Goal: Task Accomplishment & Management: Use online tool/utility

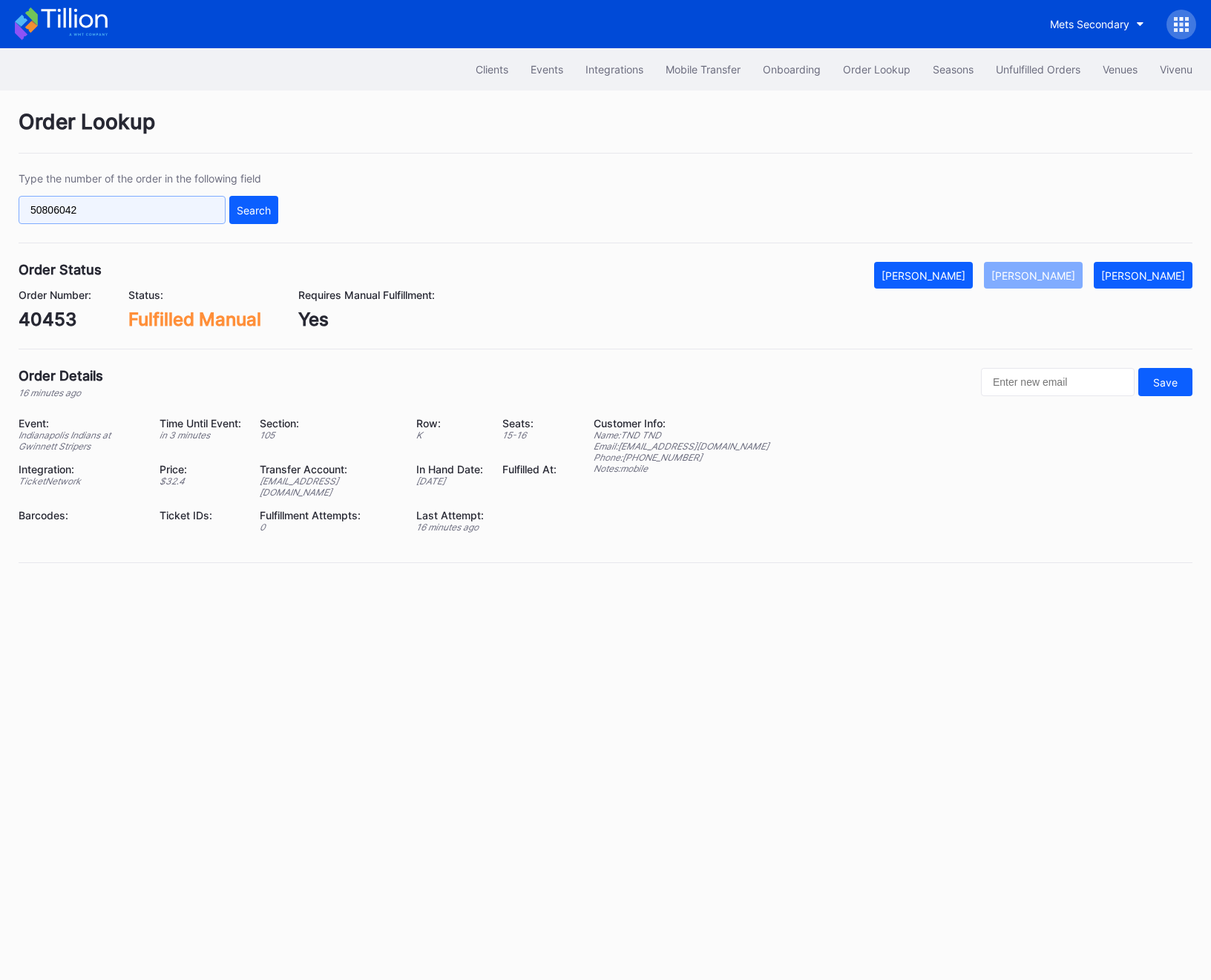
click at [101, 219] on input "50806042" at bounding box center [122, 210] width 207 height 28
paste input "75666140"
click at [240, 216] on button "Search" at bounding box center [253, 210] width 49 height 28
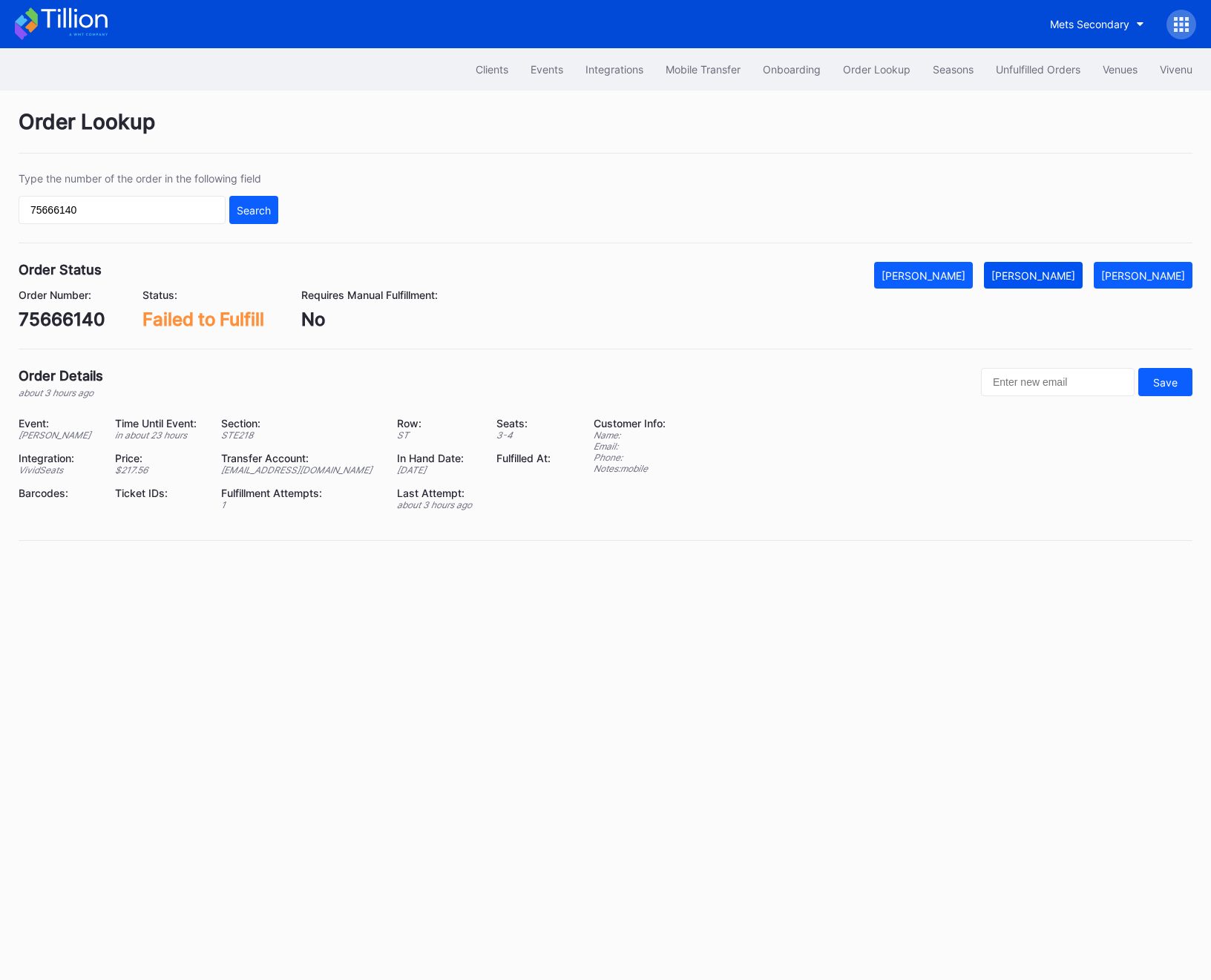
click at [1059, 277] on div "[PERSON_NAME]" at bounding box center [1033, 275] width 84 height 13
click at [75, 315] on div "75666140" at bounding box center [62, 319] width 87 height 21
copy div "75666140"
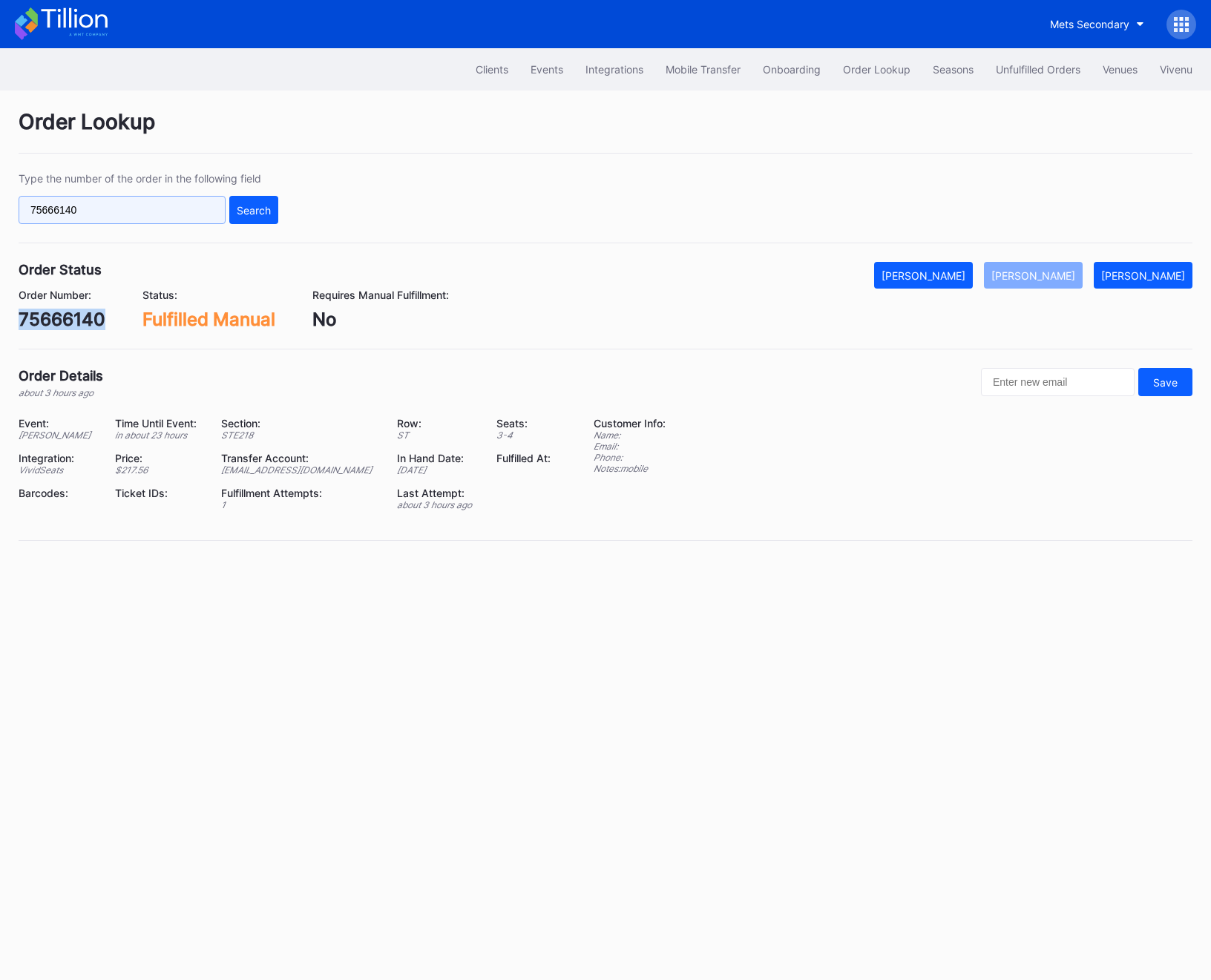
click at [114, 208] on input "75666140" at bounding box center [122, 210] width 207 height 28
paste input "p3p0tren0n1"
type input "p3p0tren0n1"
click at [264, 206] on div "Search" at bounding box center [253, 210] width 34 height 13
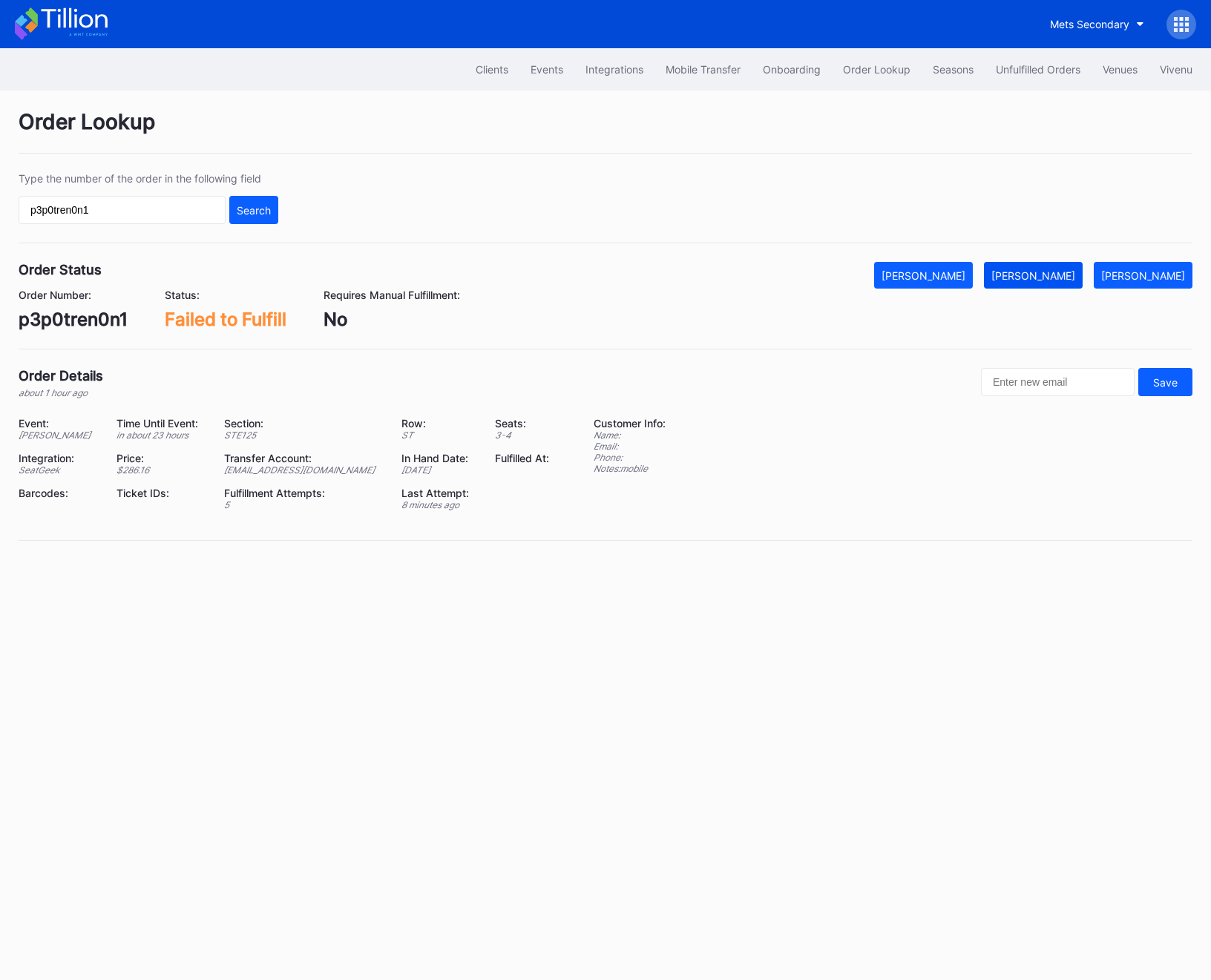
click at [1073, 273] on div "[PERSON_NAME]" at bounding box center [1033, 275] width 84 height 13
click at [1026, 73] on div "Unfulfilled Orders" at bounding box center [1039, 69] width 85 height 13
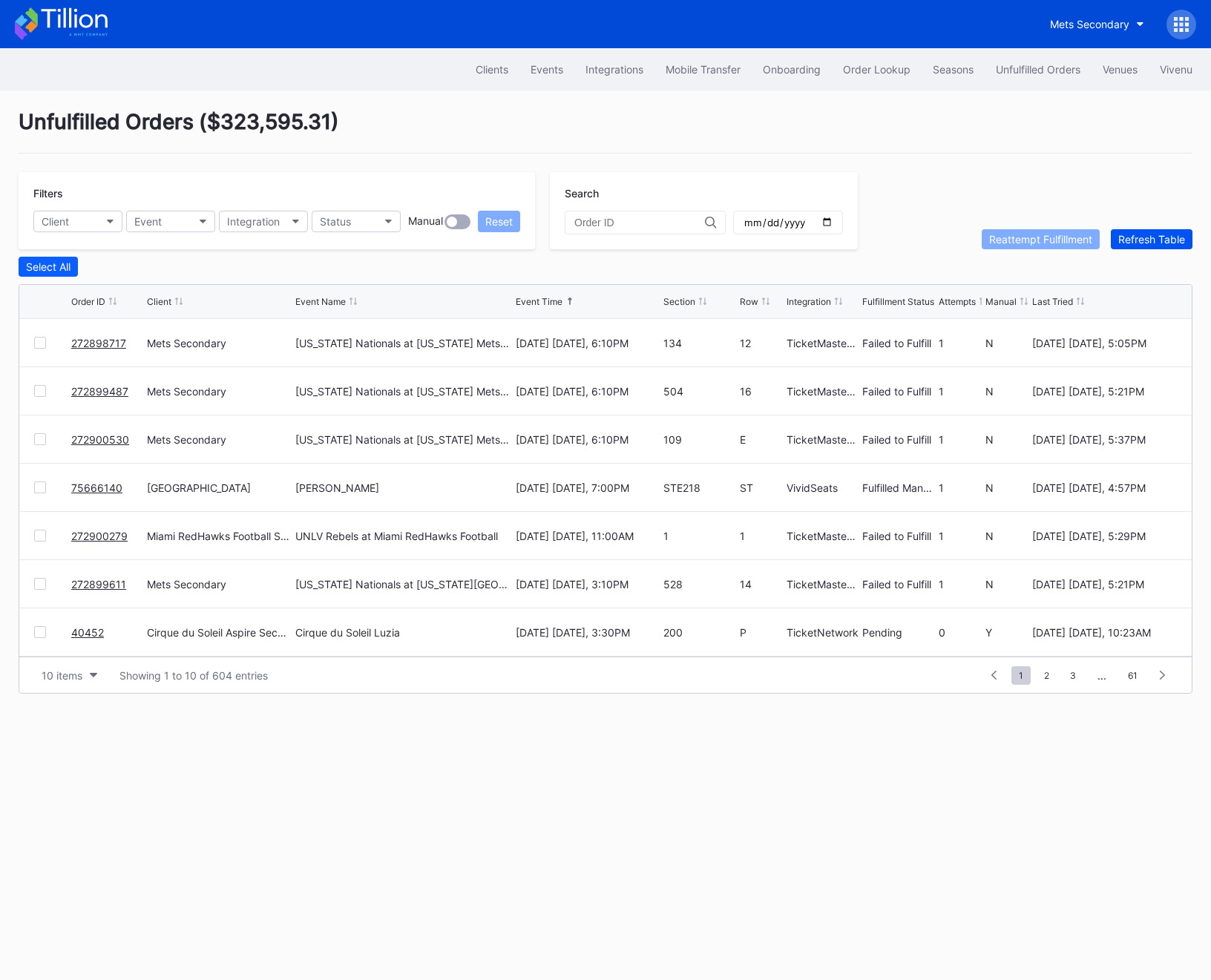
click at [1119, 234] on div "Refresh Table" at bounding box center [1151, 239] width 67 height 13
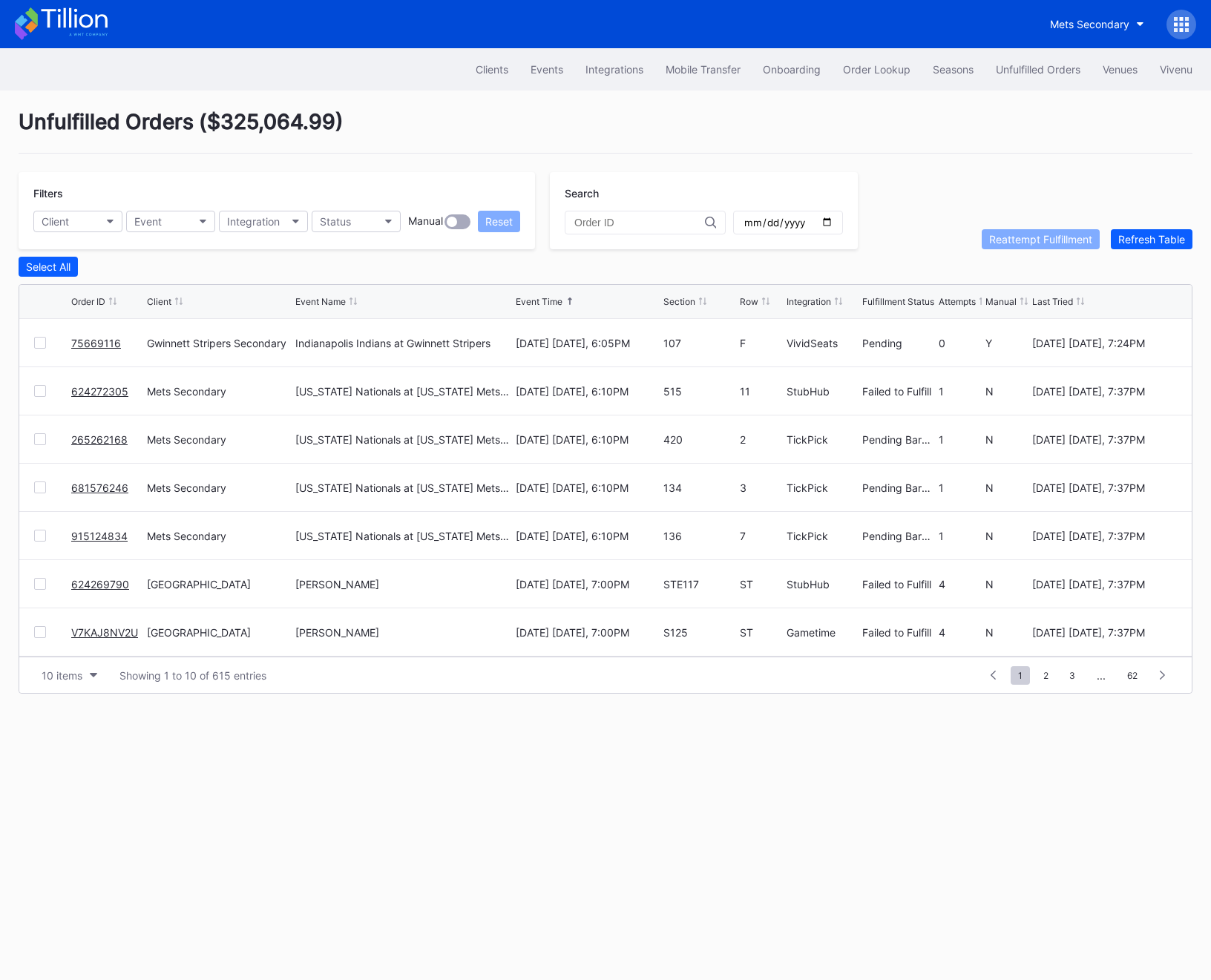
click at [39, 392] on div at bounding box center [39, 390] width 12 height 12
click at [1050, 243] on div "Reattempt Fulfillment" at bounding box center [1040, 239] width 103 height 13
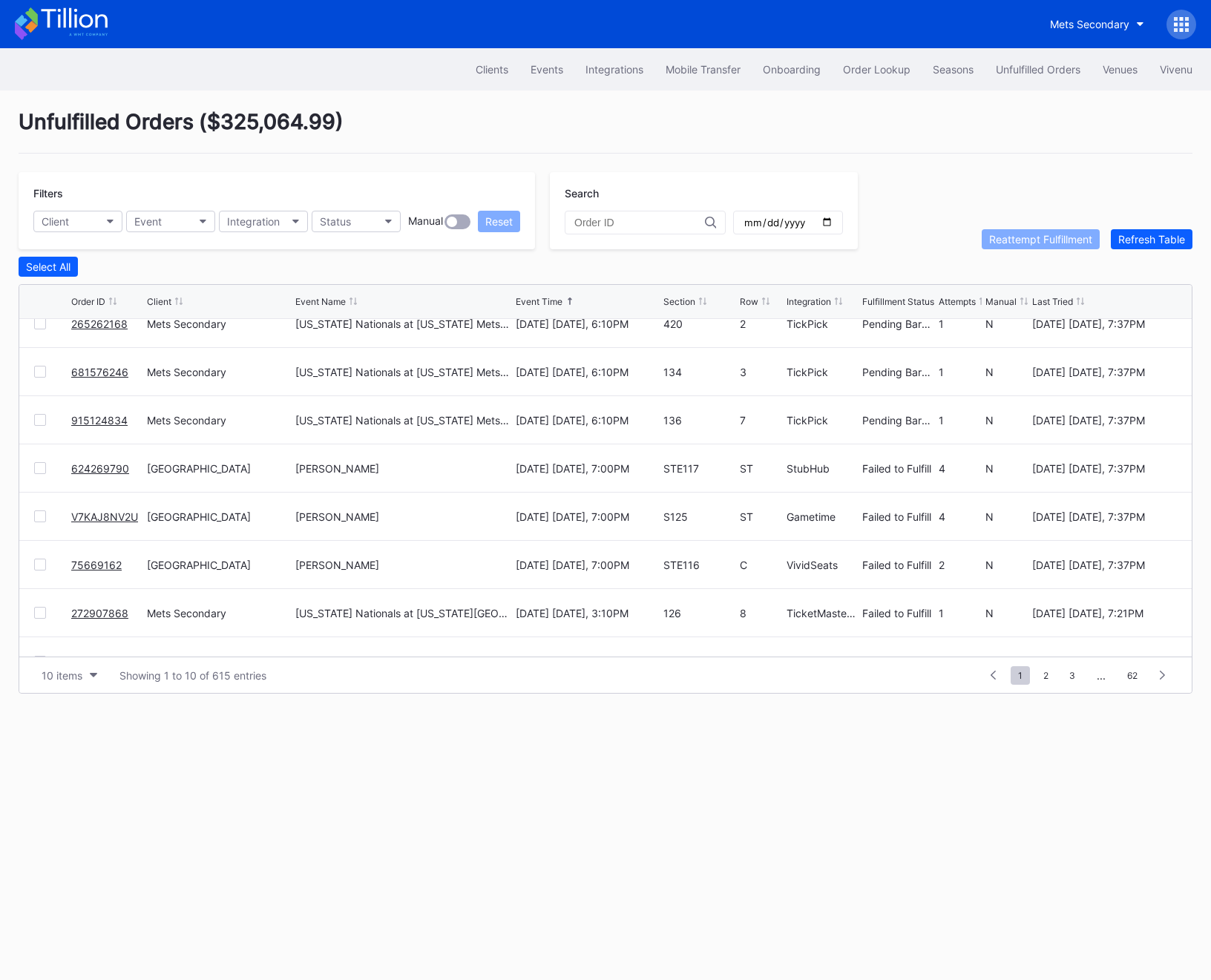
scroll to position [116, 0]
click at [110, 562] on link "75669162" at bounding box center [97, 564] width 50 height 13
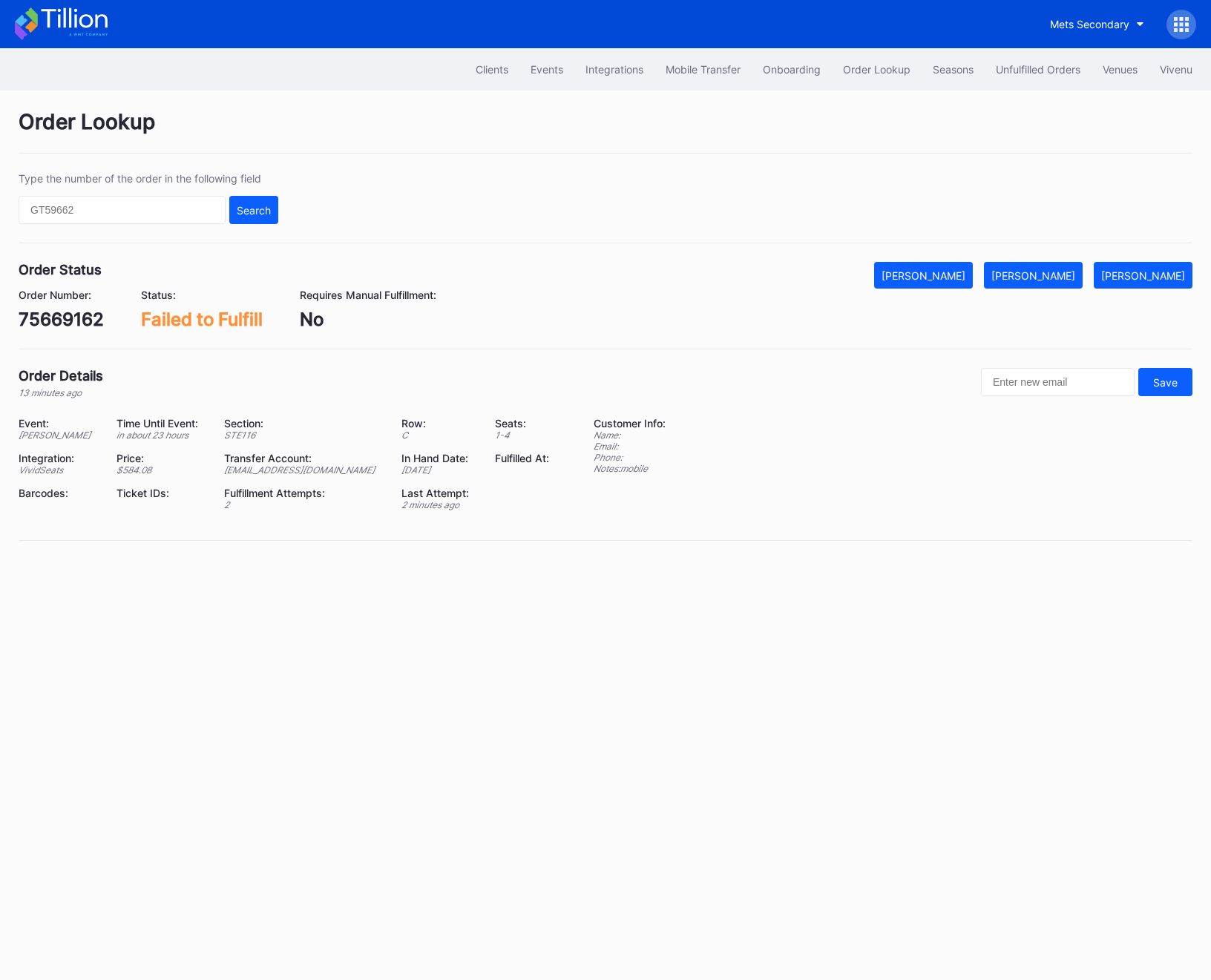
click at [53, 326] on div "75669162" at bounding box center [61, 319] width 85 height 21
copy div "75669162"
click at [1052, 274] on div "[PERSON_NAME]" at bounding box center [1033, 275] width 84 height 13
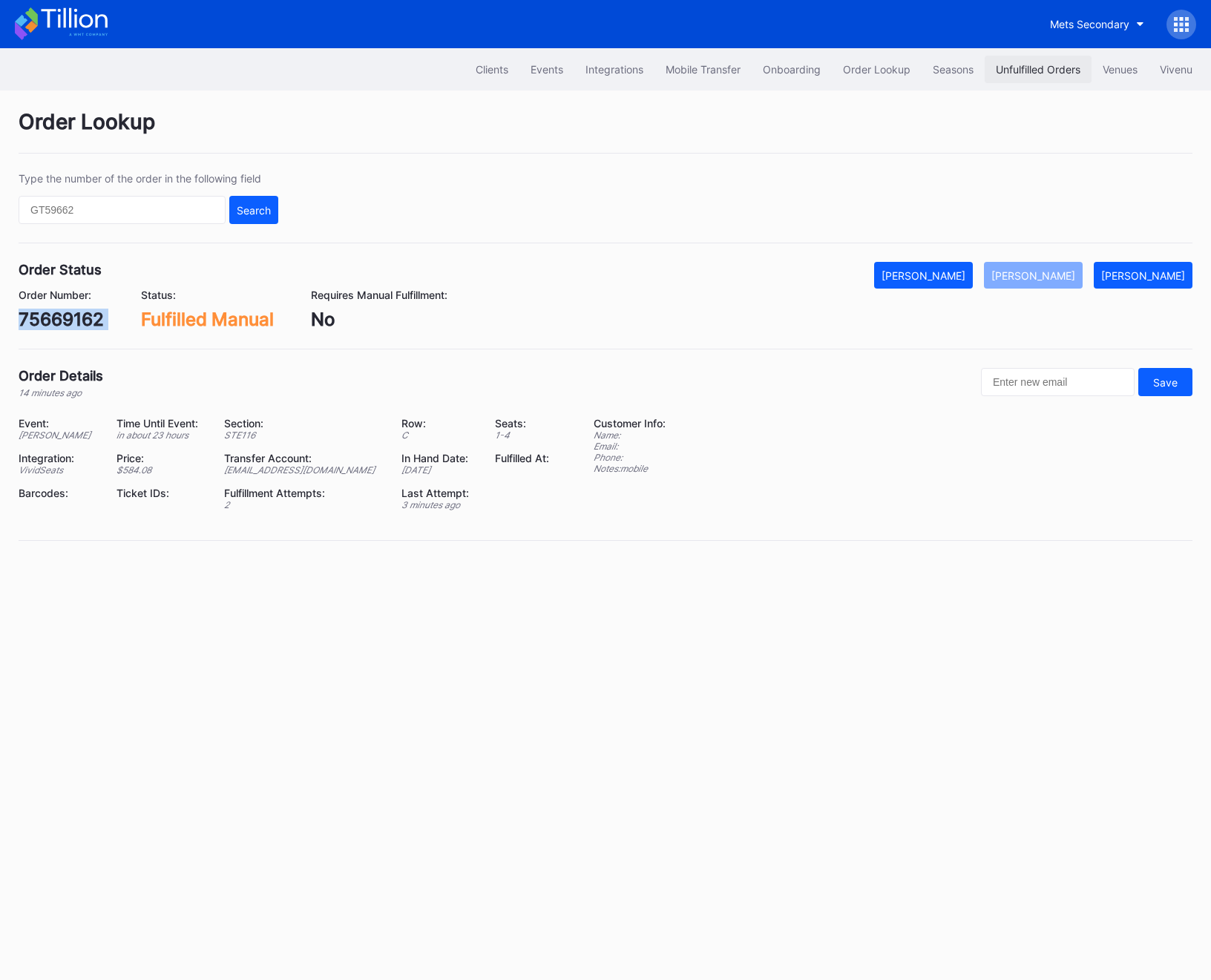
click at [1038, 63] on div "Unfulfilled Orders" at bounding box center [1039, 69] width 85 height 13
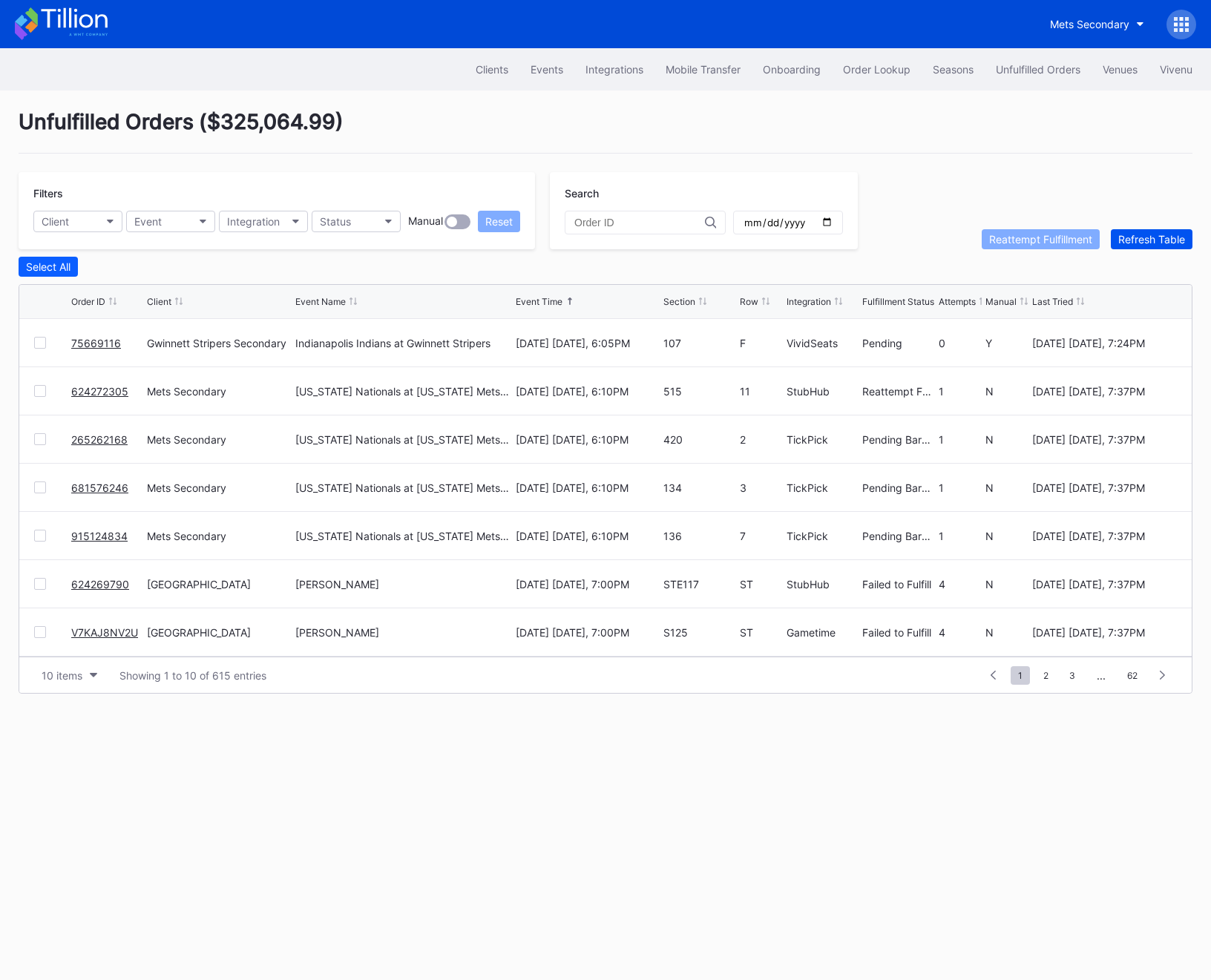
click at [1157, 241] on div "Refresh Table" at bounding box center [1151, 239] width 67 height 13
